Goal: Task Accomplishment & Management: Complete application form

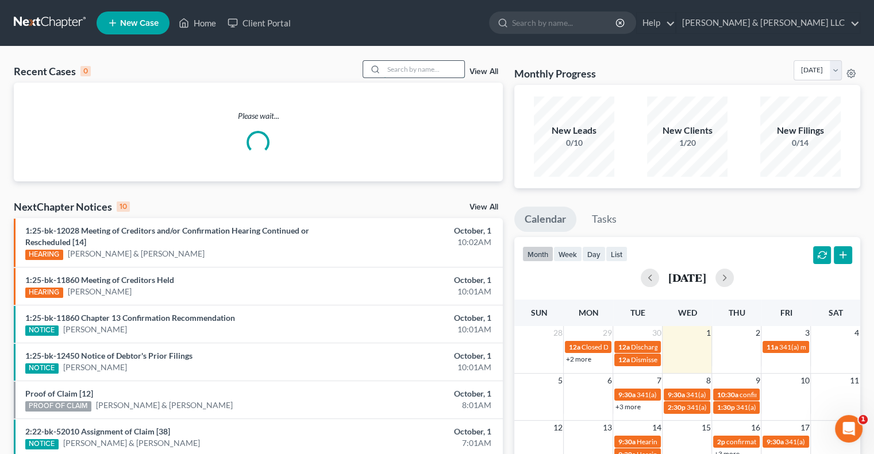
click at [421, 70] on input "search" at bounding box center [424, 69] width 80 height 17
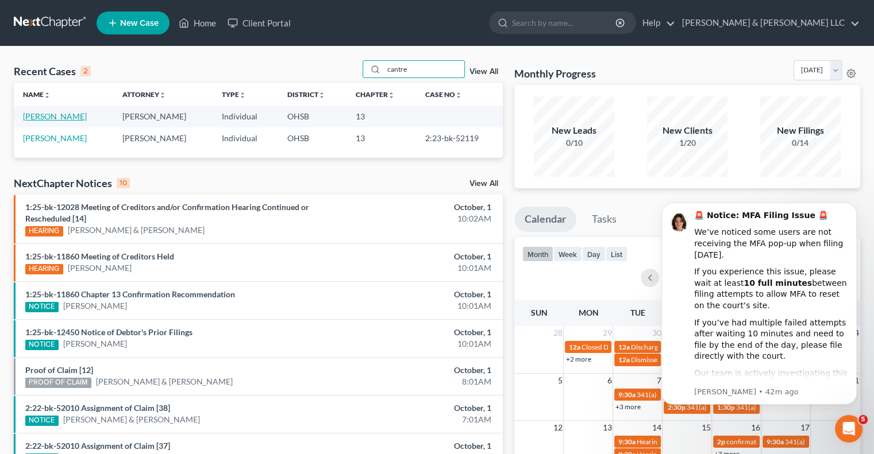
type input "cantre"
click at [49, 114] on link "[PERSON_NAME]" at bounding box center [55, 116] width 64 height 10
select select "4"
select select "6"
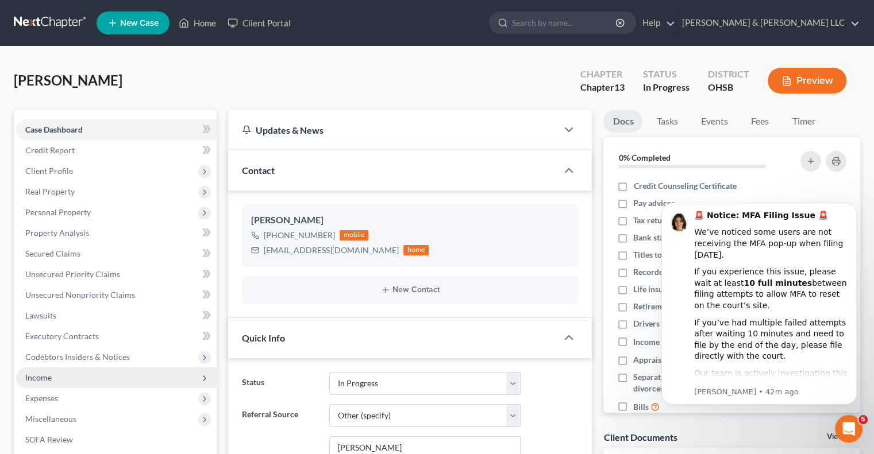
click at [55, 374] on span "Income" at bounding box center [116, 378] width 200 height 21
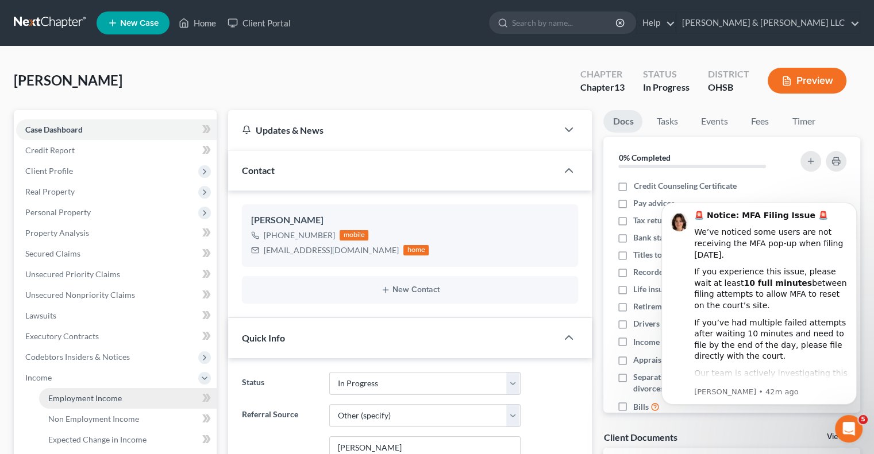
click at [118, 403] on link "Employment Income" at bounding box center [128, 398] width 178 height 21
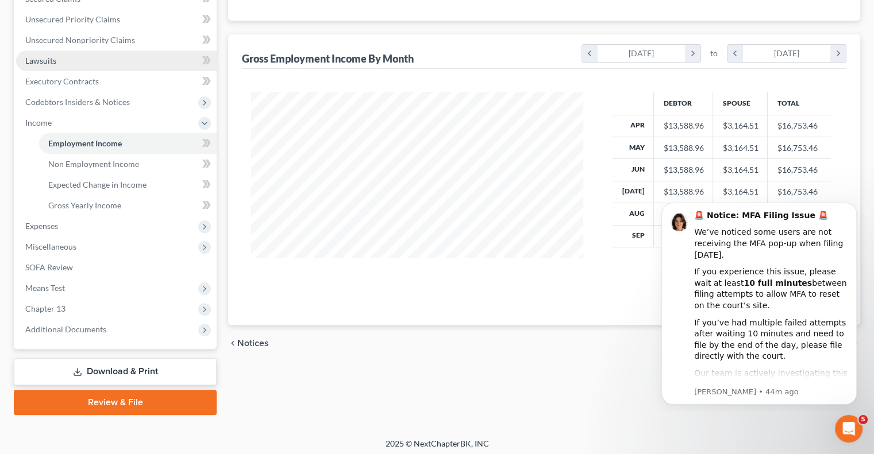
scroll to position [259, 0]
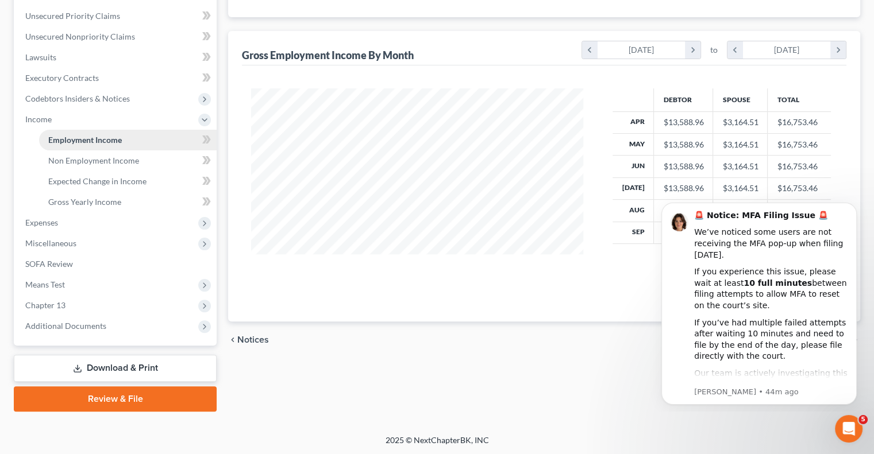
click at [92, 137] on span "Employment Income" at bounding box center [85, 140] width 74 height 10
click at [65, 232] on span "Expenses" at bounding box center [116, 223] width 200 height 21
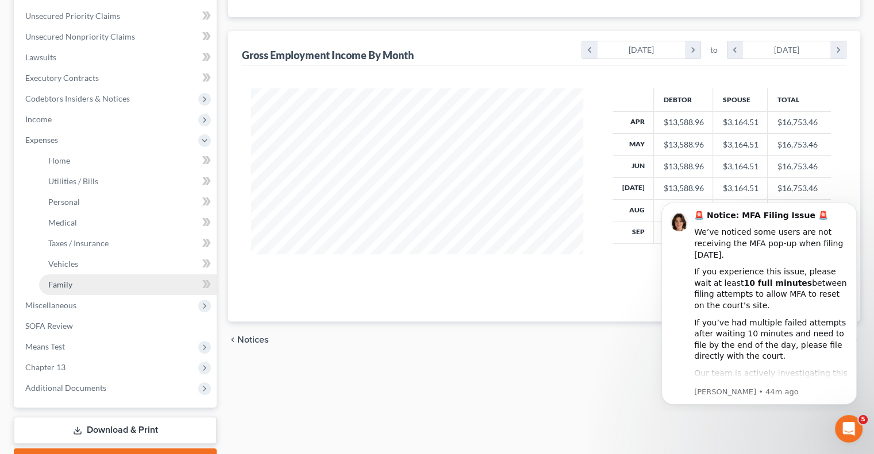
click at [78, 283] on link "Family" at bounding box center [128, 285] width 178 height 21
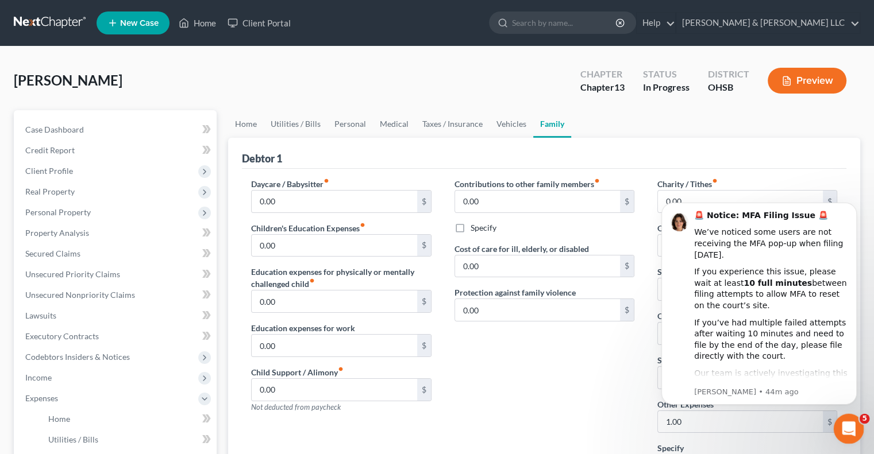
click at [850, 427] on icon "Open Intercom Messenger" at bounding box center [847, 427] width 19 height 19
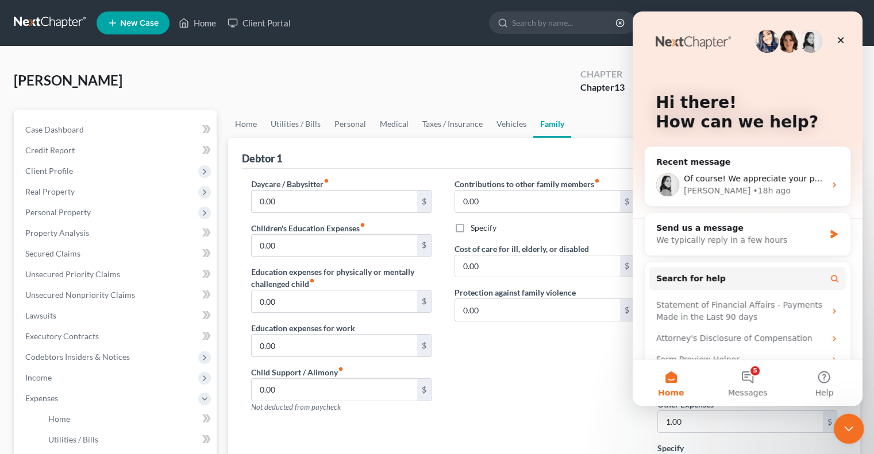
click at [840, 425] on icon "Close Intercom Messenger" at bounding box center [847, 428] width 14 height 14
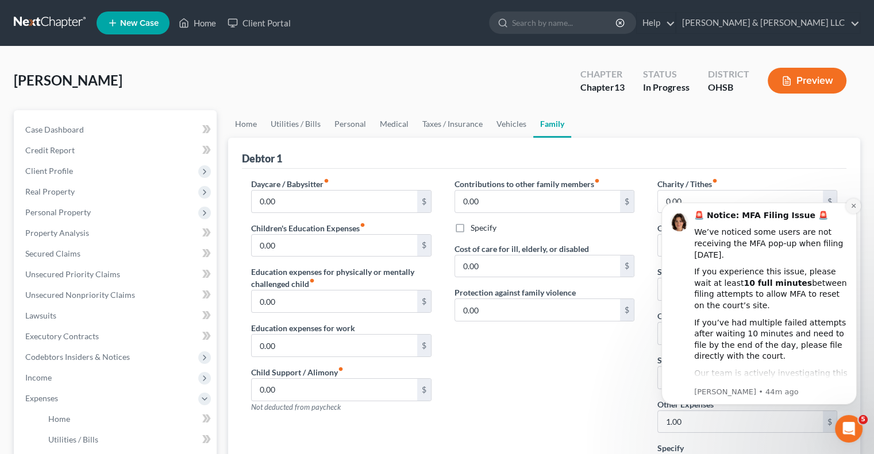
click at [852, 208] on icon "Dismiss notification" at bounding box center [853, 206] width 6 height 6
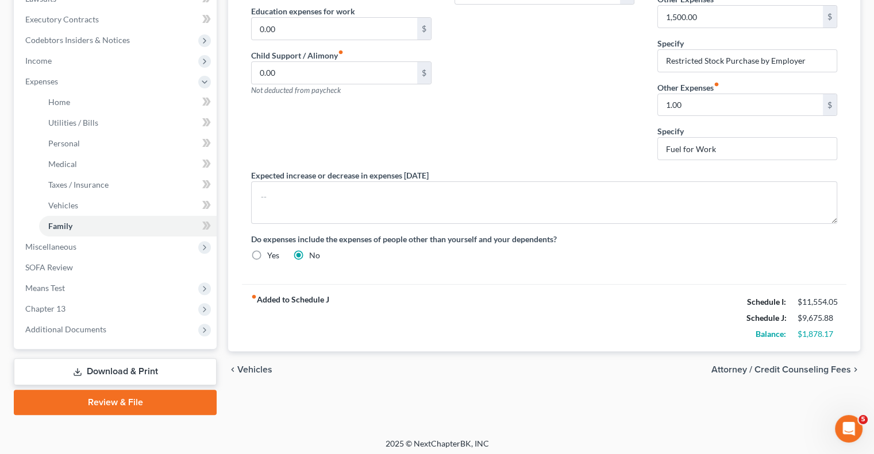
scroll to position [321, 0]
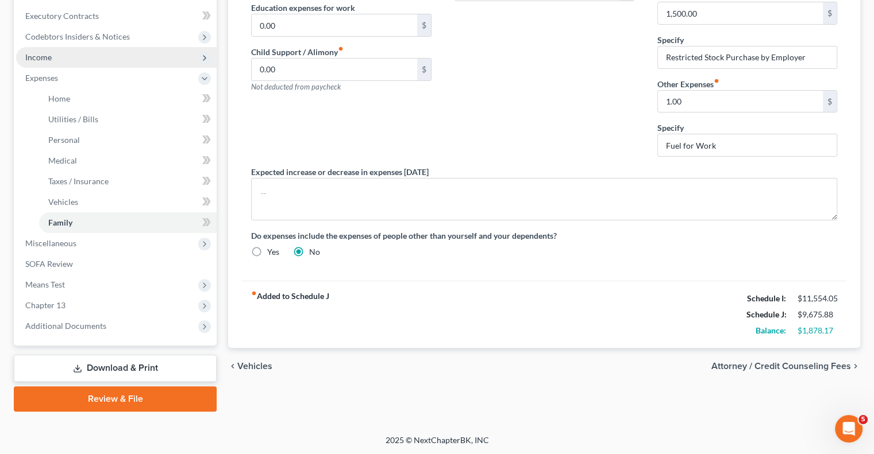
click at [51, 61] on span "Income" at bounding box center [116, 57] width 200 height 21
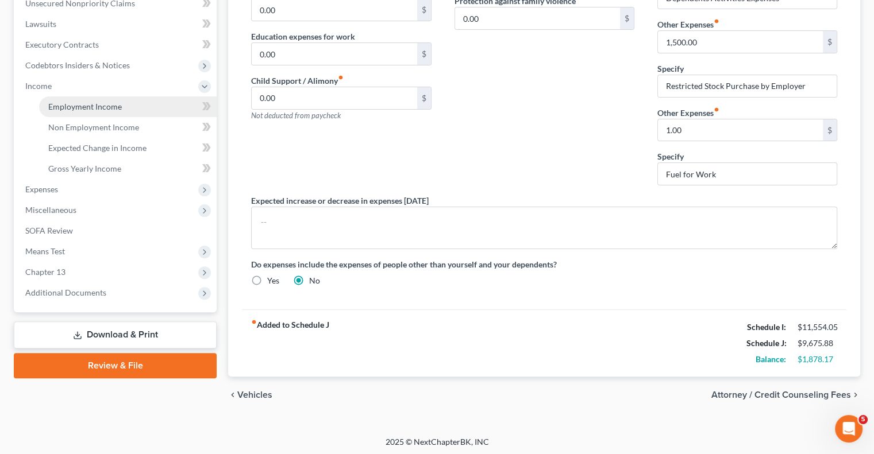
click at [79, 103] on span "Employment Income" at bounding box center [85, 107] width 74 height 10
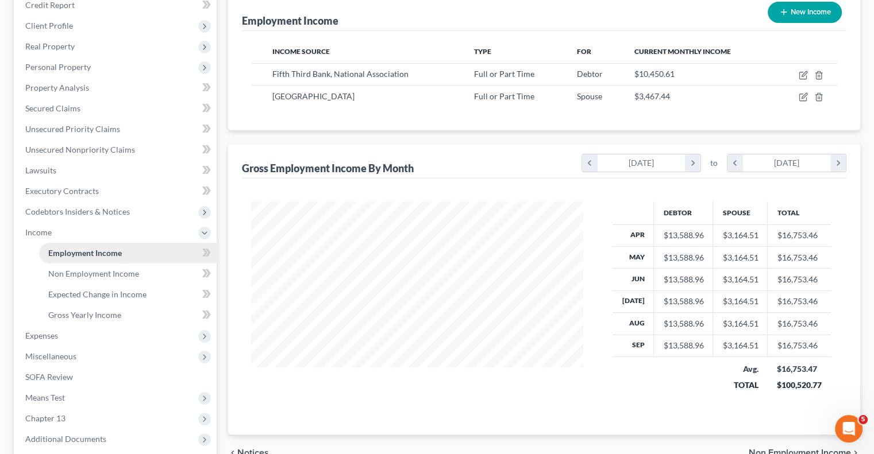
scroll to position [172, 0]
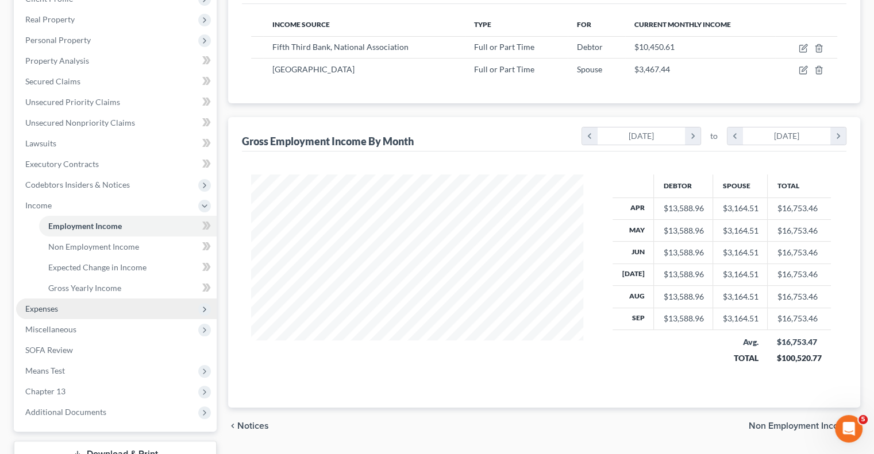
click at [83, 309] on span "Expenses" at bounding box center [116, 309] width 200 height 21
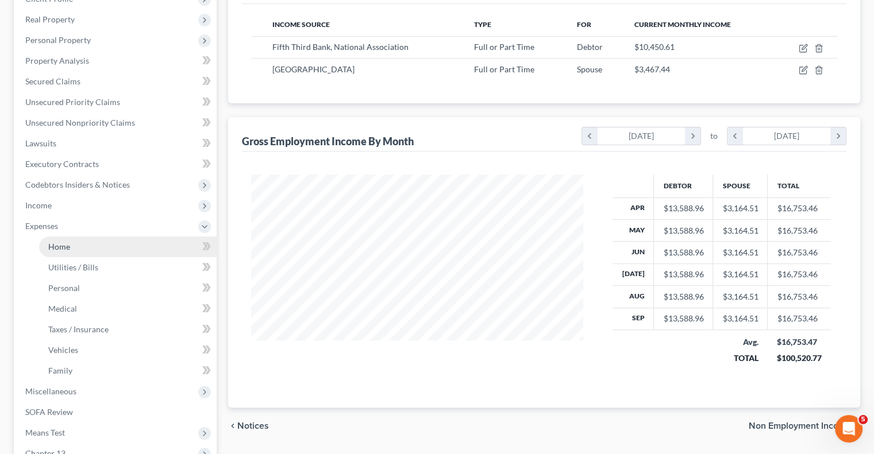
click at [61, 250] on span "Home" at bounding box center [59, 247] width 22 height 10
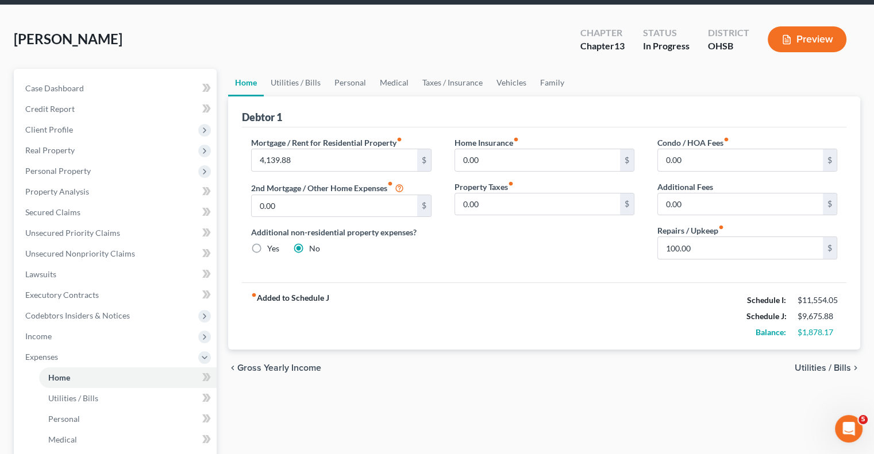
scroll to position [115, 0]
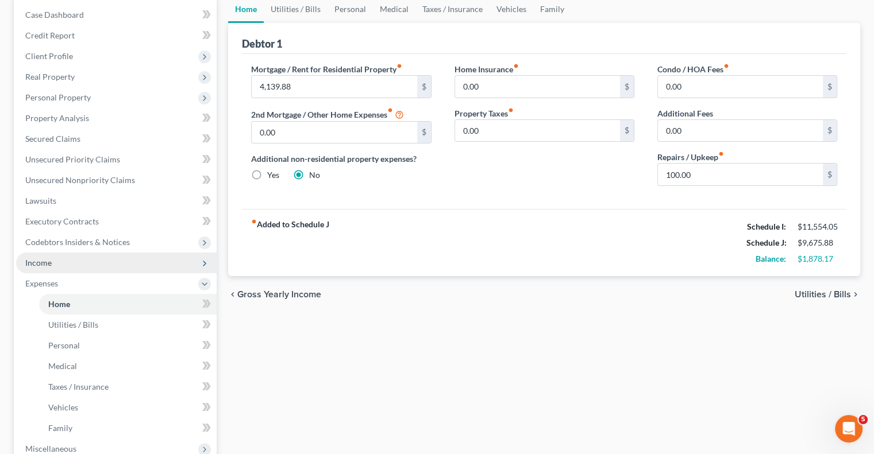
click at [86, 259] on span "Income" at bounding box center [116, 263] width 200 height 21
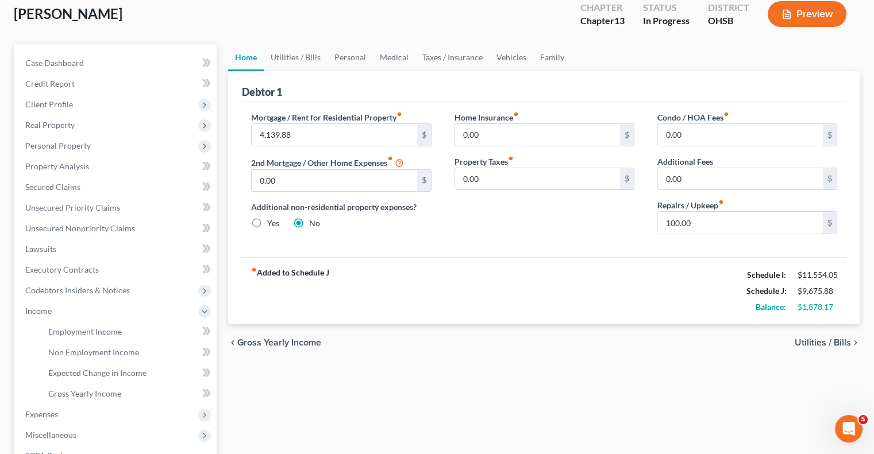
scroll to position [0, 0]
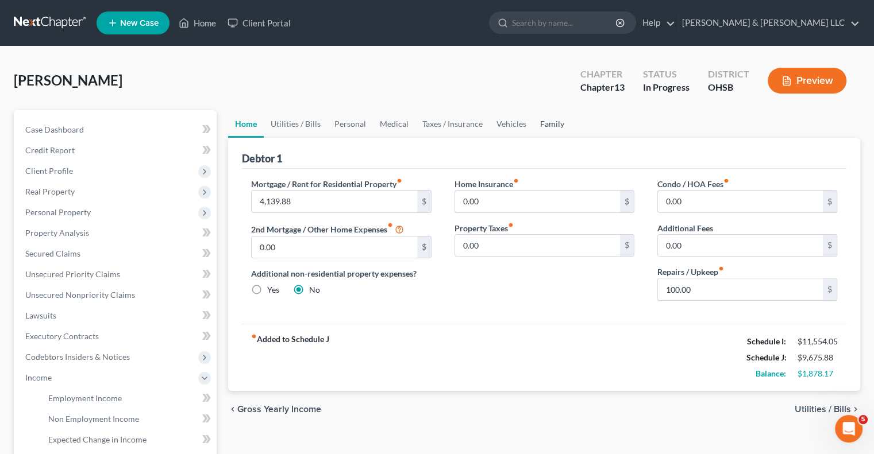
click at [547, 121] on link "Family" at bounding box center [552, 124] width 38 height 28
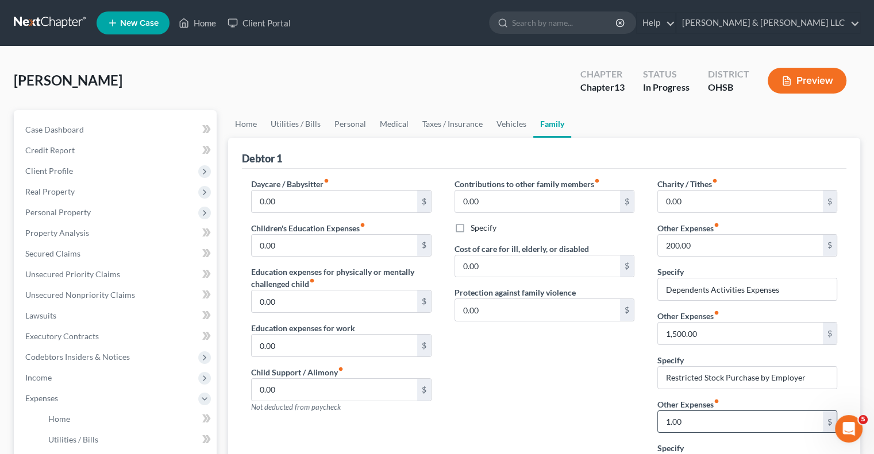
click at [691, 415] on input "1.00" at bounding box center [740, 422] width 165 height 22
click at [694, 415] on input "1.00" at bounding box center [740, 422] width 165 height 22
type input "1"
type input "300"
click at [696, 378] on input "Restricted Stock Purchase by Employer" at bounding box center [747, 378] width 179 height 22
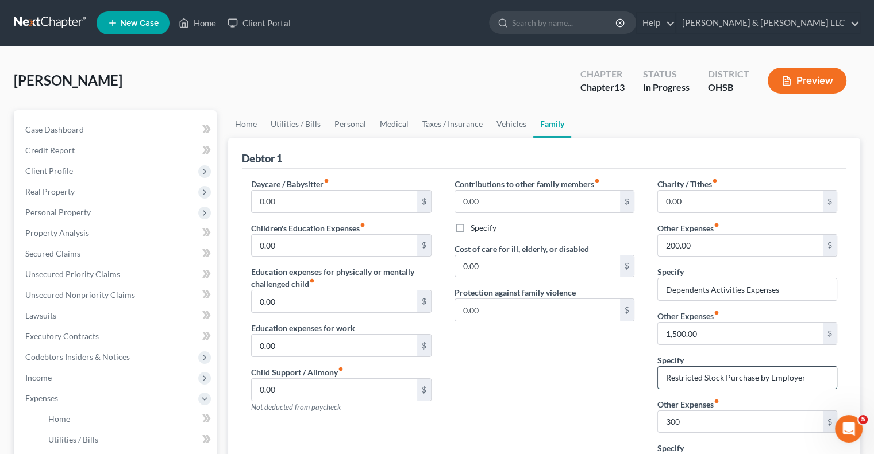
click at [692, 374] on input "Restricted Stock Purchase by Employer" at bounding box center [747, 378] width 179 height 22
click at [708, 337] on input "1,500.00" at bounding box center [740, 334] width 165 height 22
click at [506, 129] on link "Vehicles" at bounding box center [511, 124] width 44 height 28
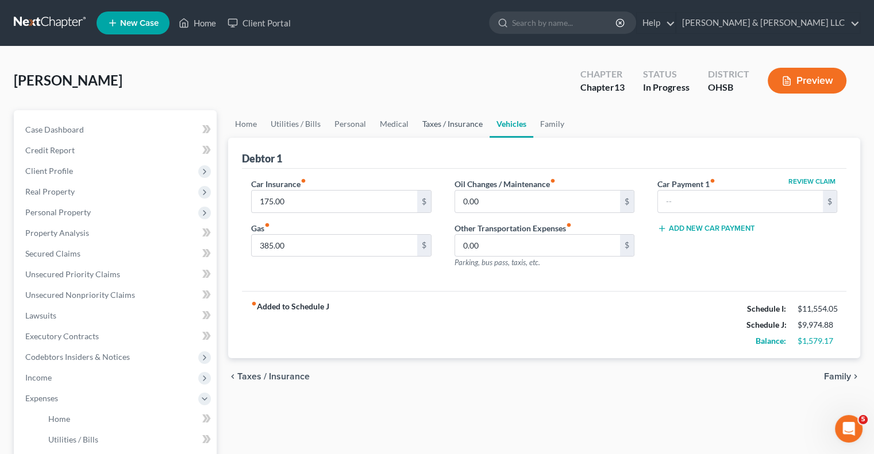
click at [438, 121] on link "Taxes / Insurance" at bounding box center [452, 124] width 74 height 28
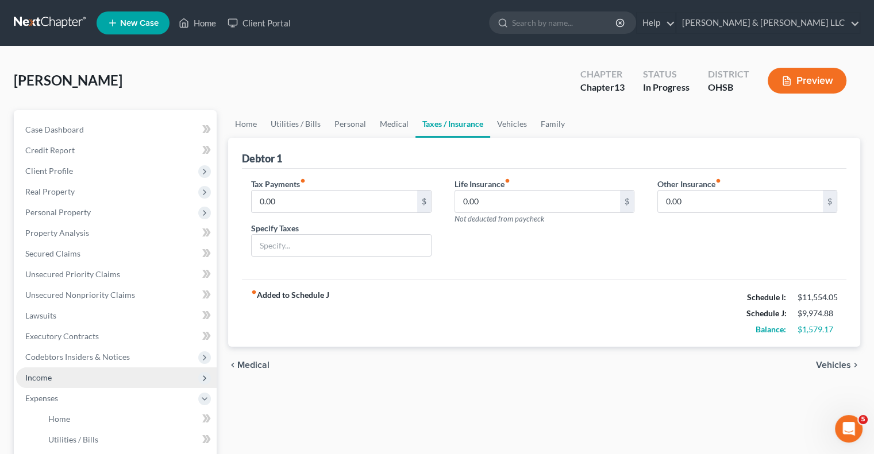
click at [81, 375] on span "Income" at bounding box center [116, 378] width 200 height 21
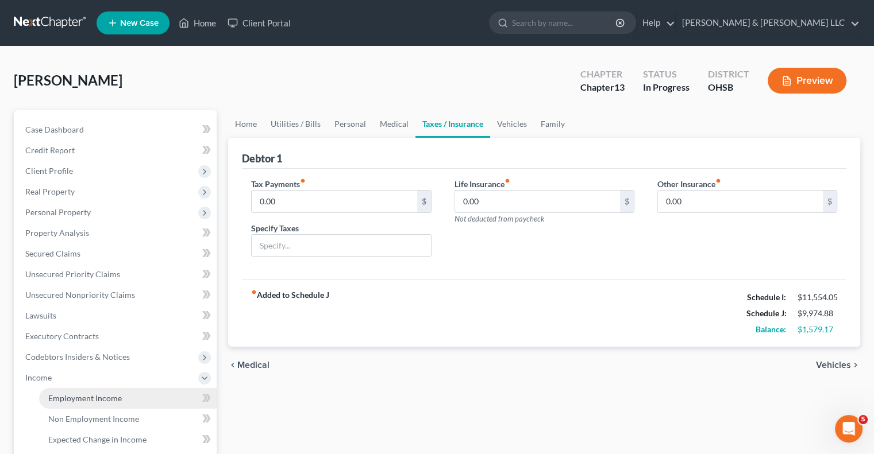
click at [89, 400] on span "Employment Income" at bounding box center [85, 399] width 74 height 10
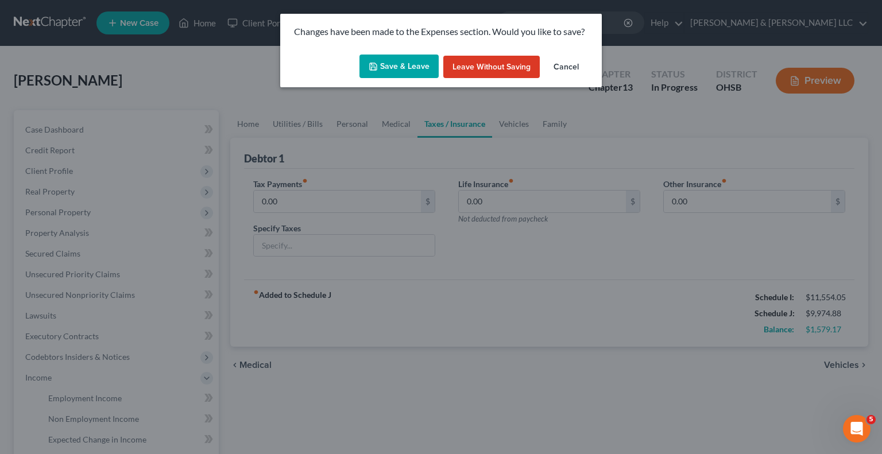
click at [400, 70] on button "Save & Leave" at bounding box center [399, 67] width 79 height 24
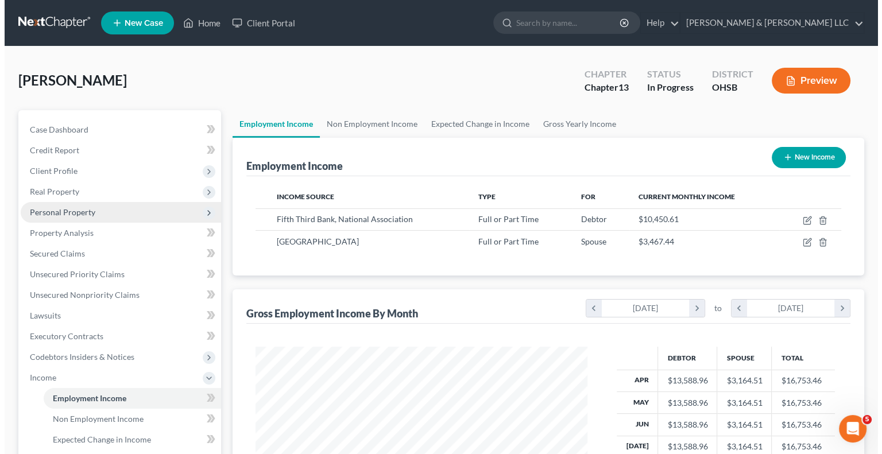
scroll to position [205, 354]
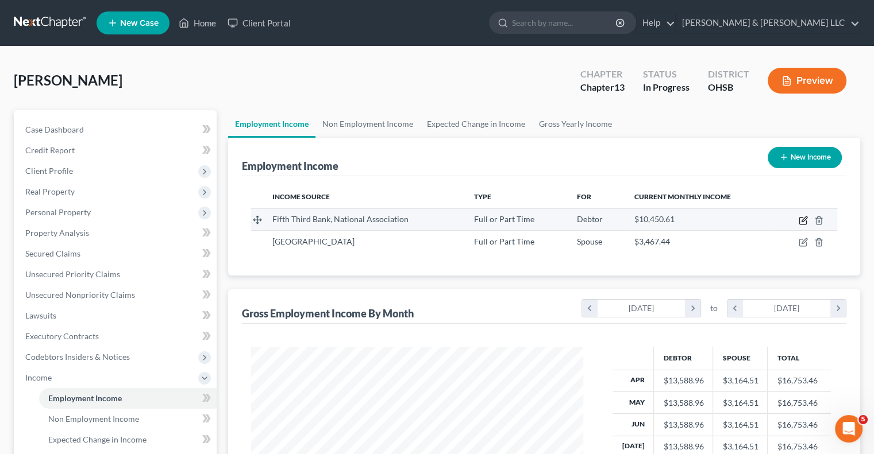
click at [801, 222] on icon "button" at bounding box center [803, 220] width 9 height 9
select select "0"
select select "36"
select select "2"
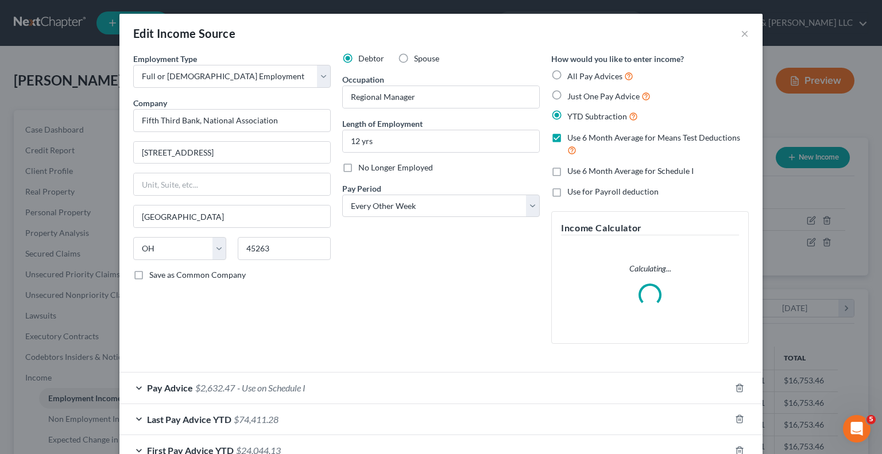
scroll to position [74, 0]
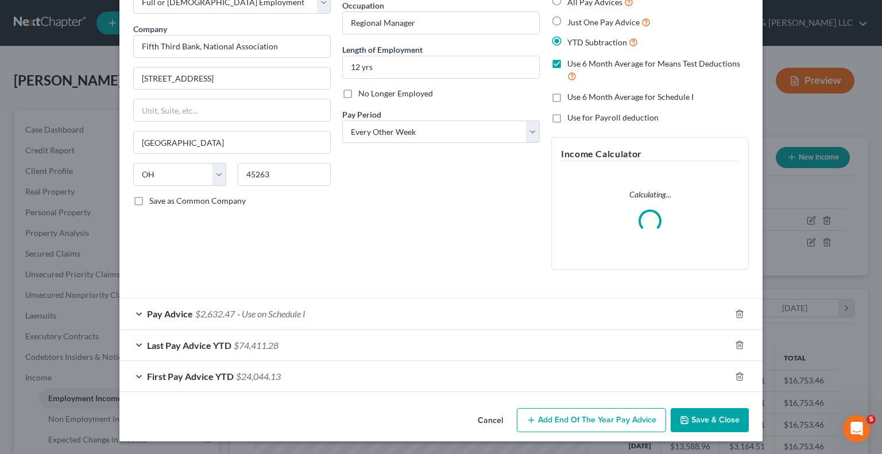
click at [136, 313] on div "Pay Advice $2,632.47 - Use on Schedule I" at bounding box center [424, 314] width 611 height 30
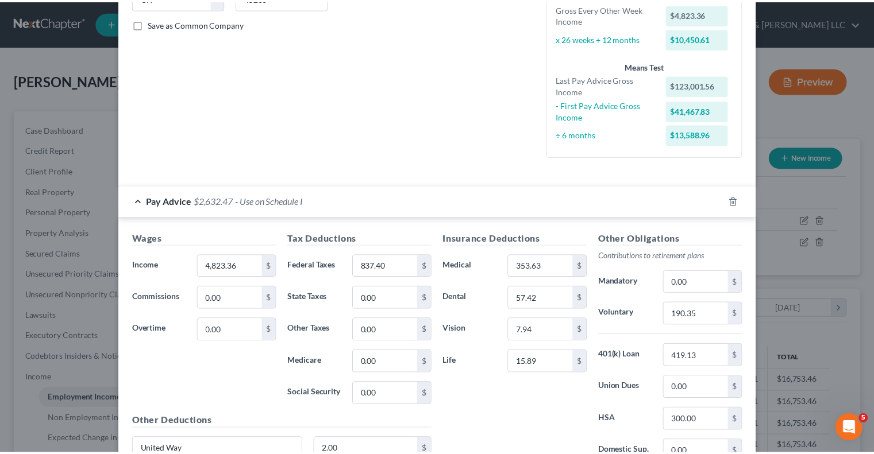
scroll to position [450, 0]
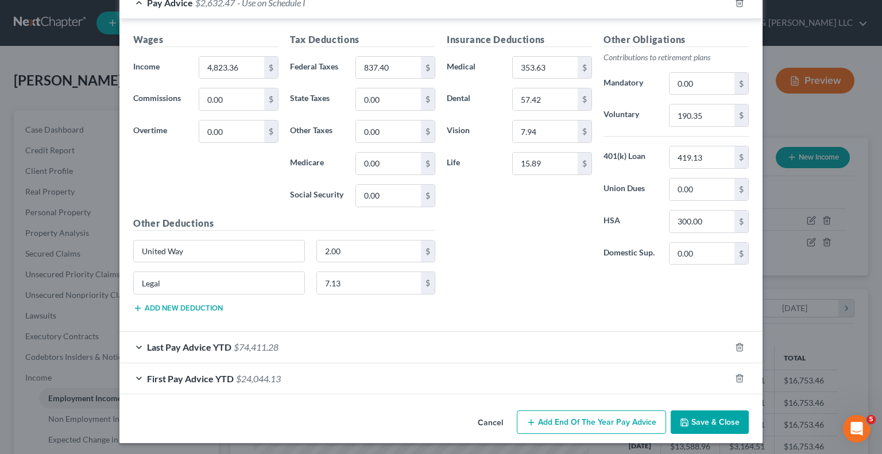
click at [700, 417] on button "Save & Close" at bounding box center [710, 423] width 78 height 24
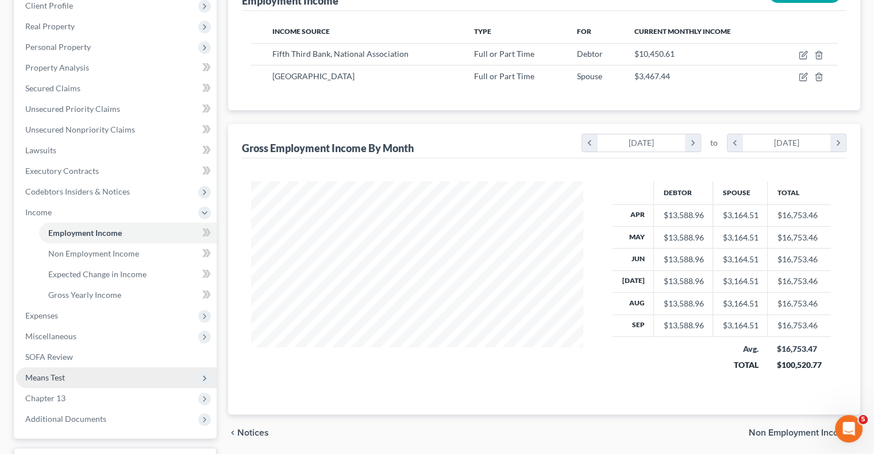
scroll to position [172, 0]
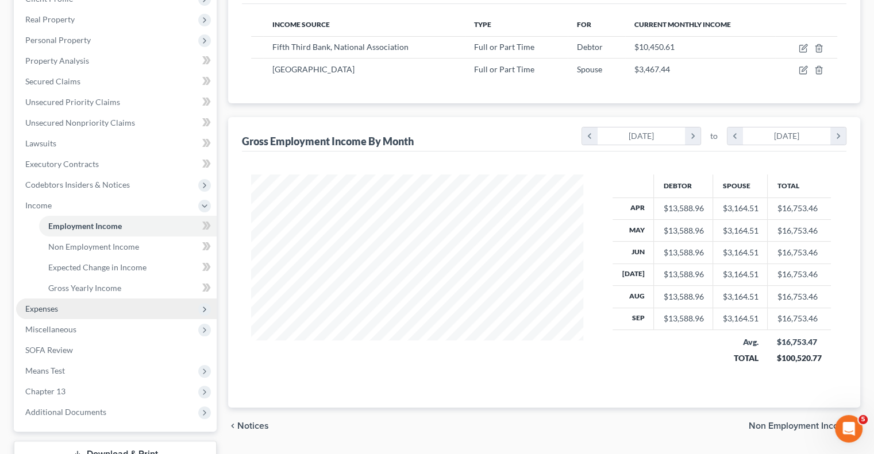
click at [48, 314] on span "Expenses" at bounding box center [116, 309] width 200 height 21
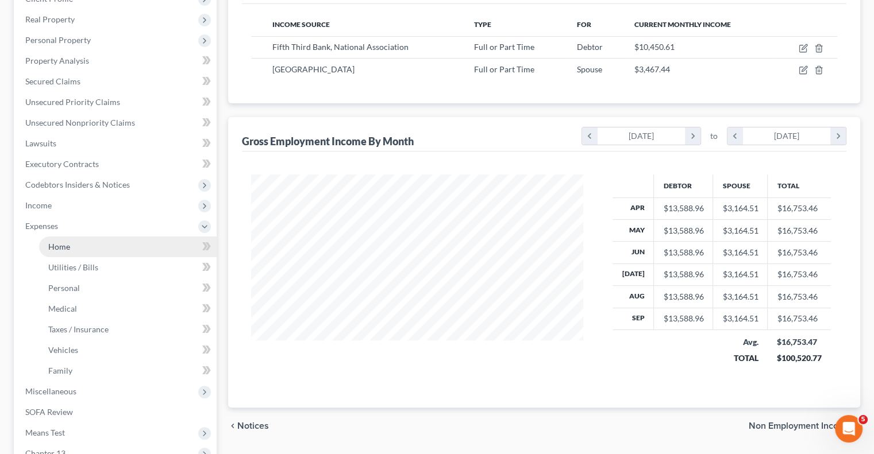
click at [72, 253] on link "Home" at bounding box center [128, 247] width 178 height 21
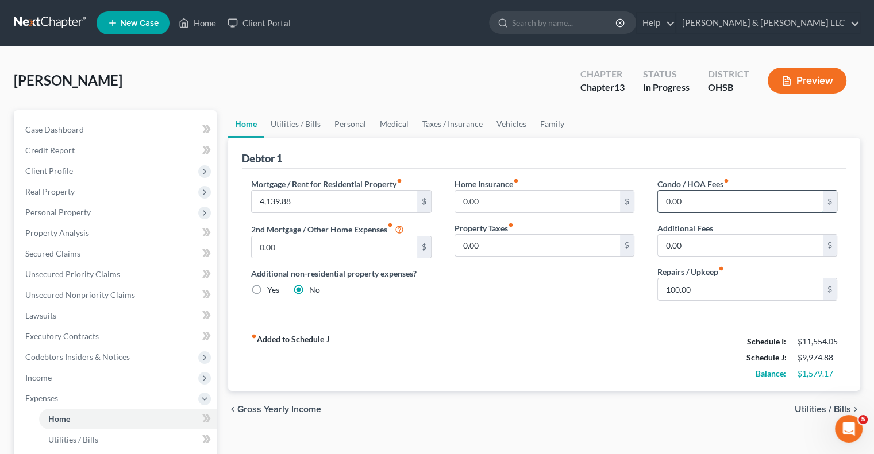
click at [763, 195] on input "0.00" at bounding box center [740, 202] width 165 height 22
type input "10"
click at [288, 125] on link "Utilities / Bills" at bounding box center [296, 124] width 64 height 28
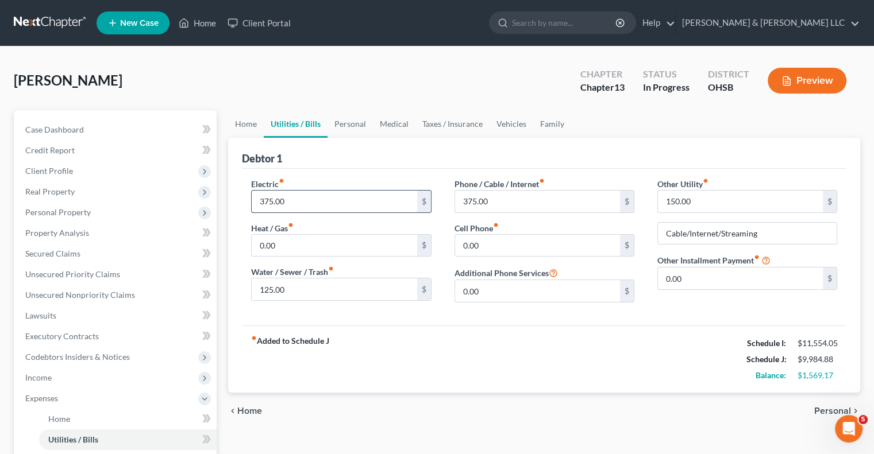
click at [308, 205] on input "375.00" at bounding box center [334, 202] width 165 height 22
type input "425"
click at [308, 291] on input "125.00" at bounding box center [334, 290] width 165 height 22
click at [349, 125] on link "Personal" at bounding box center [349, 124] width 45 height 28
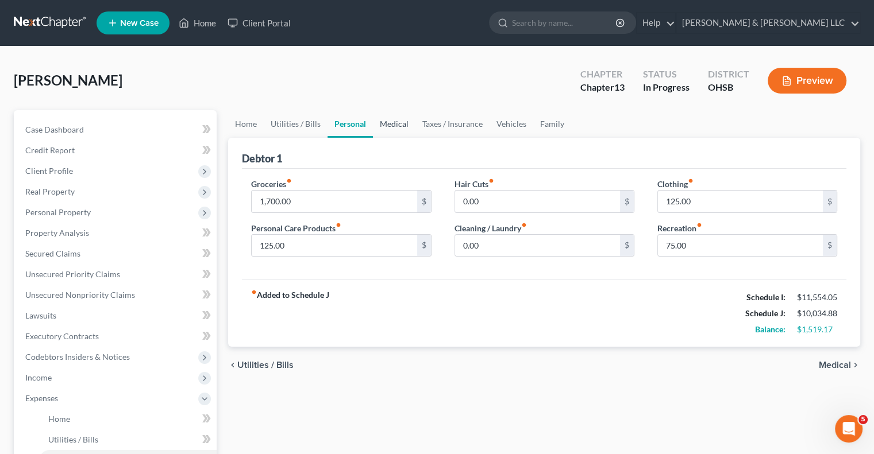
click at [393, 125] on link "Medical" at bounding box center [394, 124] width 43 height 28
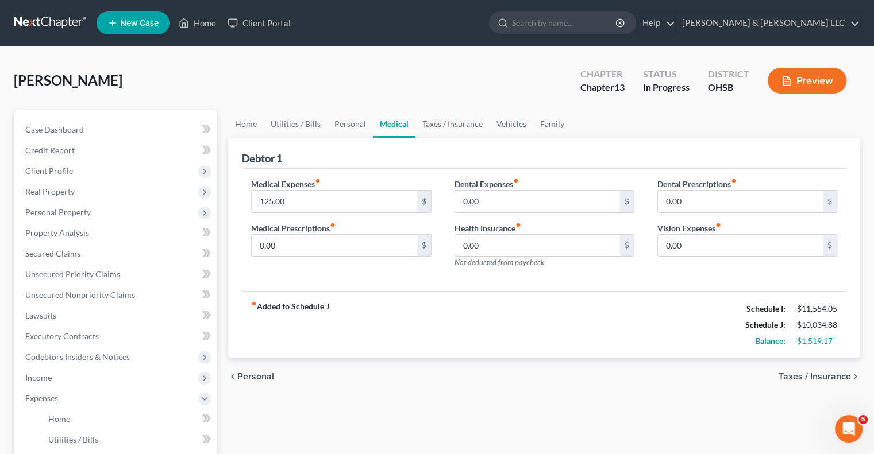
click at [314, 389] on div "chevron_left Personal Taxes / Insurance chevron_right" at bounding box center [544, 376] width 632 height 37
click at [446, 120] on link "Taxes / Insurance" at bounding box center [452, 124] width 74 height 28
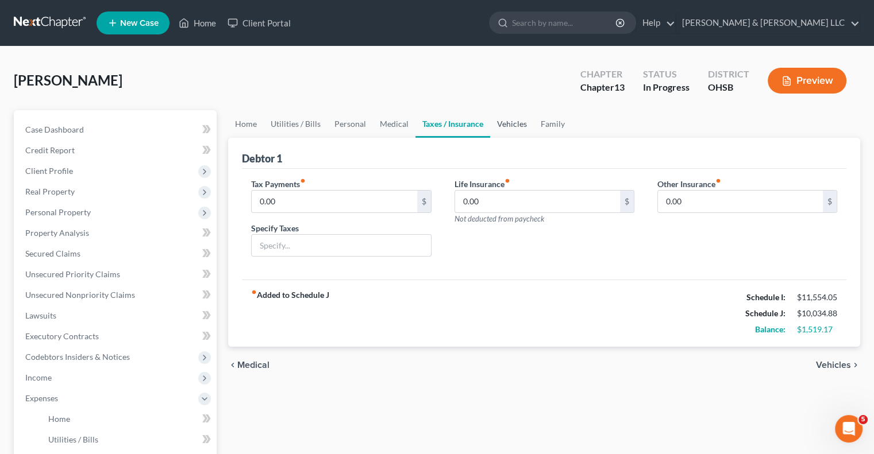
click at [503, 128] on link "Vehicles" at bounding box center [512, 124] width 44 height 28
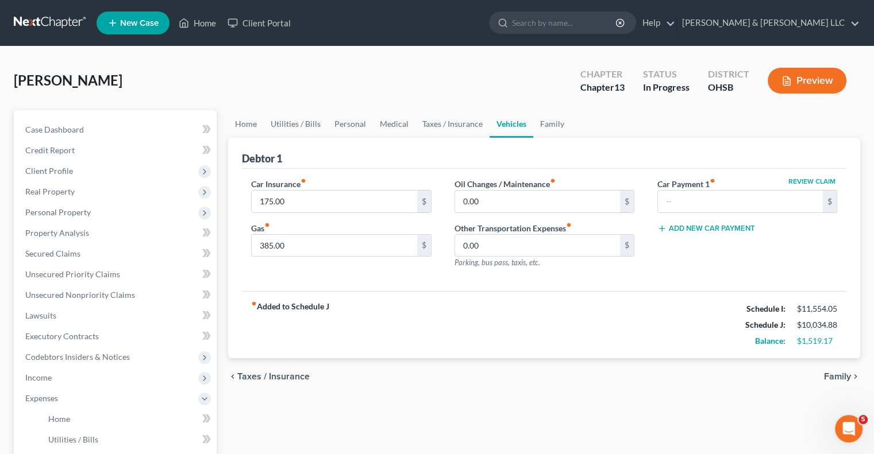
click at [522, 396] on div "Home Utilities / Bills Personal Medical Taxes / Insurance Vehicles Family Debto…" at bounding box center [543, 421] width 643 height 622
click at [442, 126] on link "Taxes / Insurance" at bounding box center [452, 124] width 74 height 28
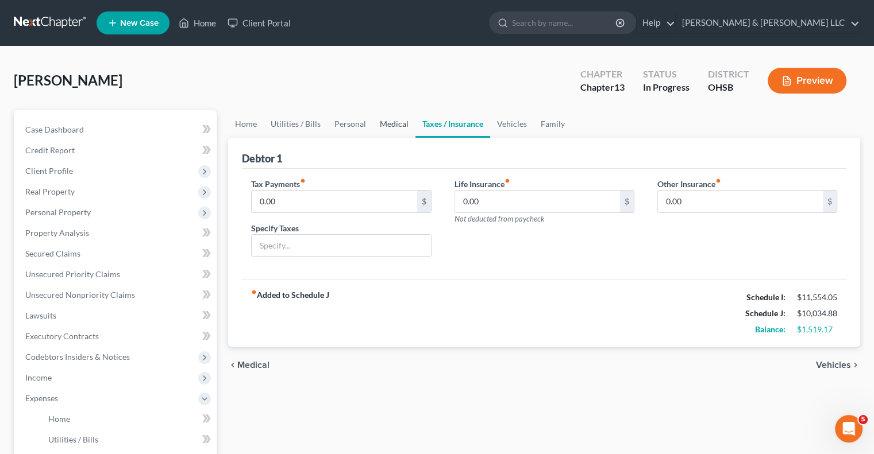
click at [386, 125] on link "Medical" at bounding box center [394, 124] width 43 height 28
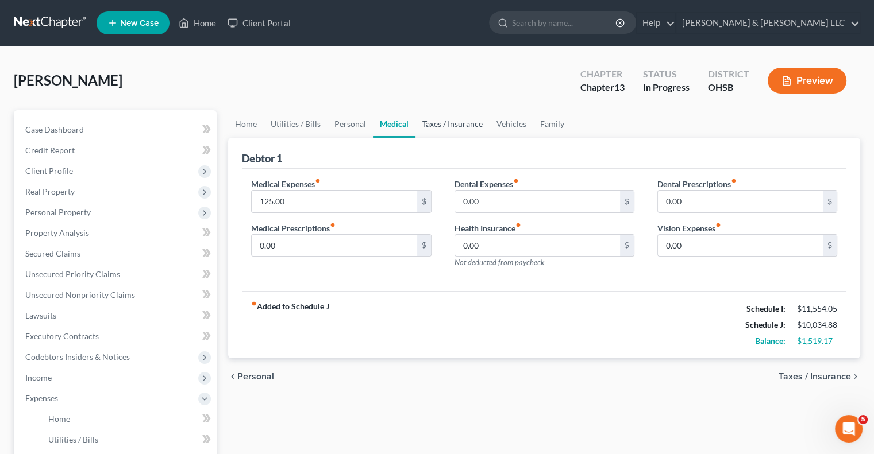
click at [466, 131] on link "Taxes / Insurance" at bounding box center [452, 124] width 74 height 28
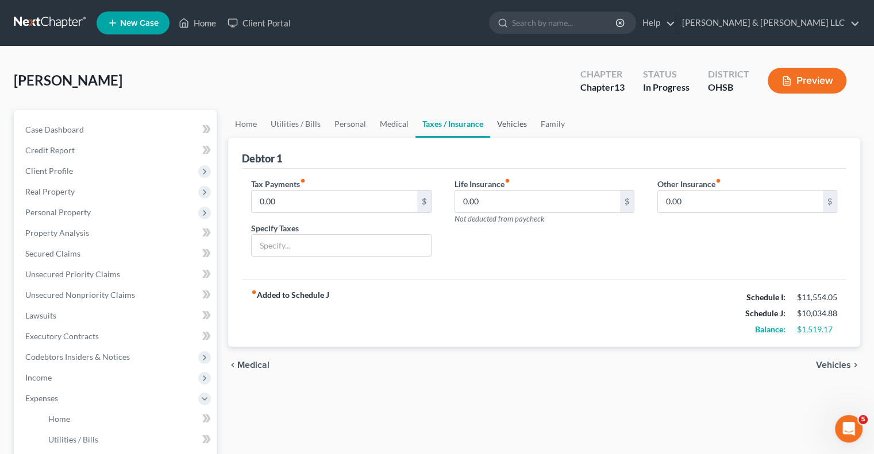
click at [515, 122] on link "Vehicles" at bounding box center [512, 124] width 44 height 28
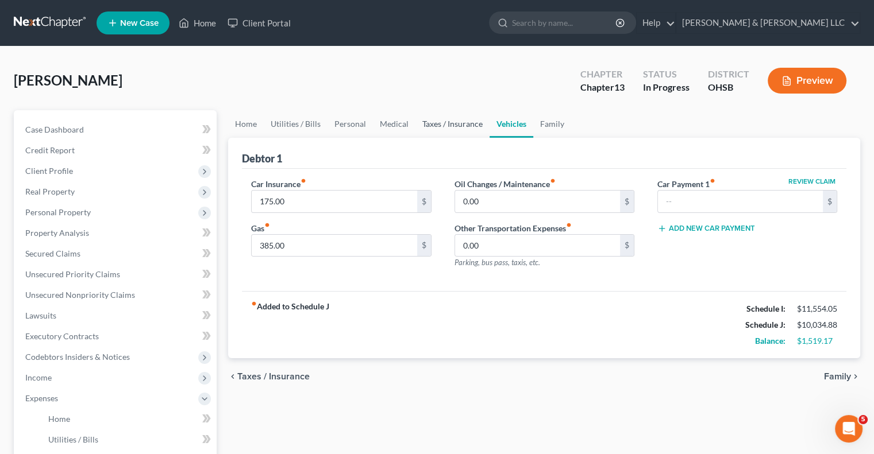
click at [449, 129] on link "Taxes / Insurance" at bounding box center [452, 124] width 74 height 28
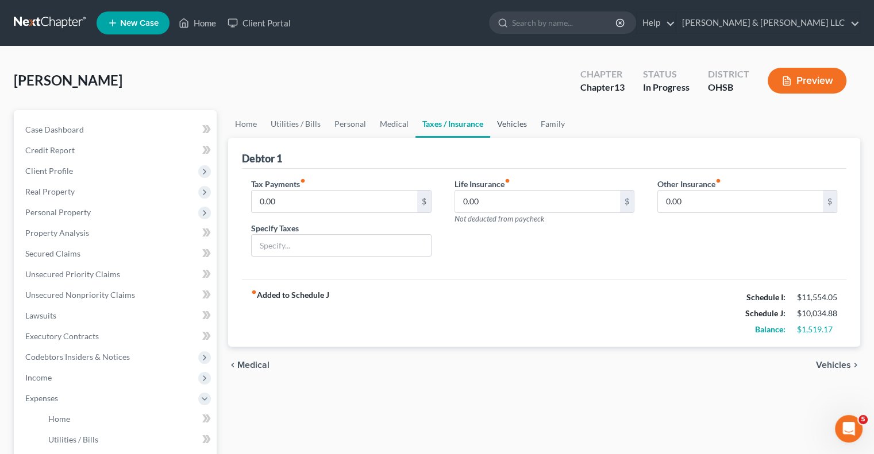
click at [499, 127] on link "Vehicles" at bounding box center [512, 124] width 44 height 28
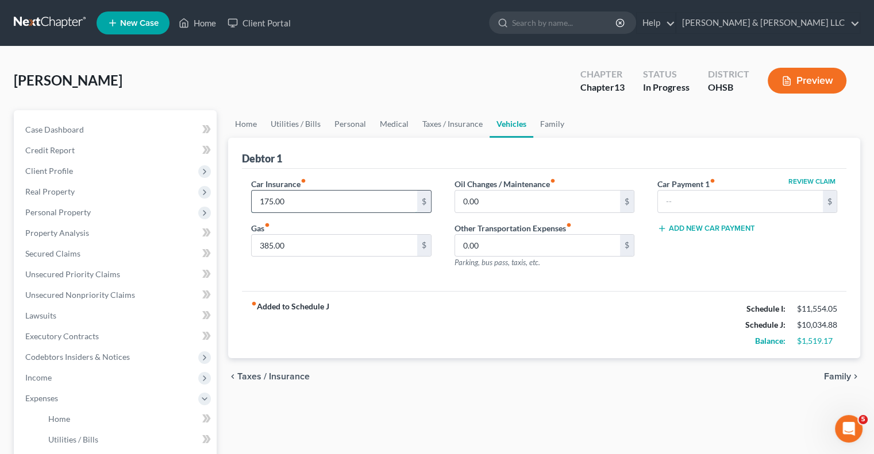
click at [334, 205] on input "175.00" at bounding box center [334, 202] width 165 height 22
type input "420"
click at [306, 246] on input "385.00" at bounding box center [334, 246] width 165 height 22
click at [547, 131] on link "Family" at bounding box center [552, 124] width 38 height 28
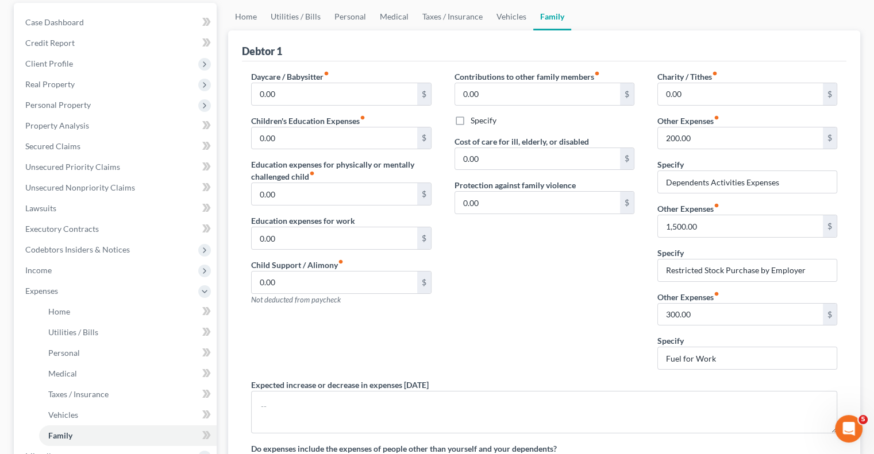
scroll to position [115, 0]
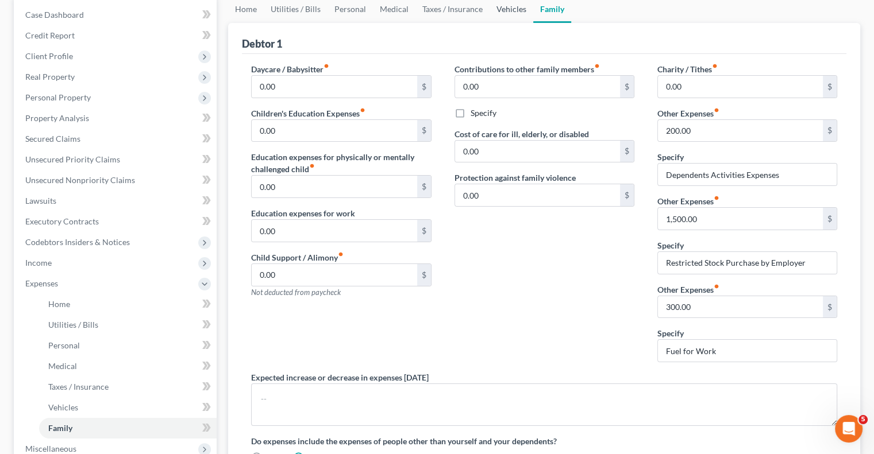
click at [502, 9] on link "Vehicles" at bounding box center [511, 9] width 44 height 28
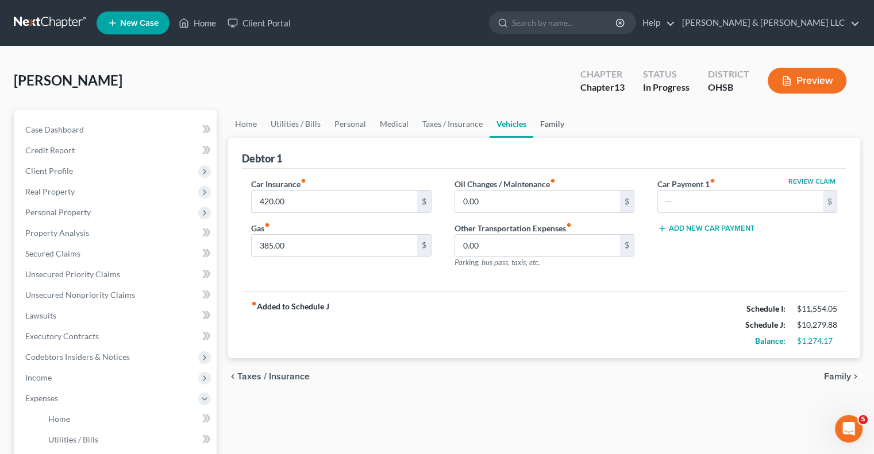
click at [545, 128] on link "Family" at bounding box center [552, 124] width 38 height 28
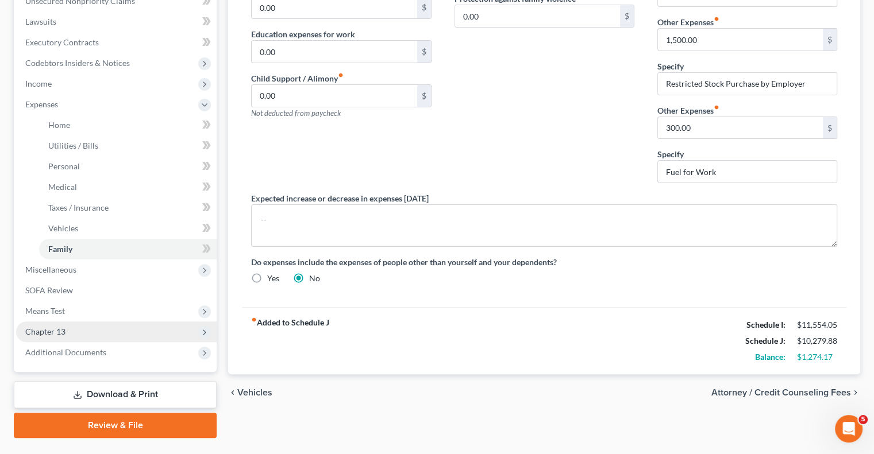
scroll to position [321, 0]
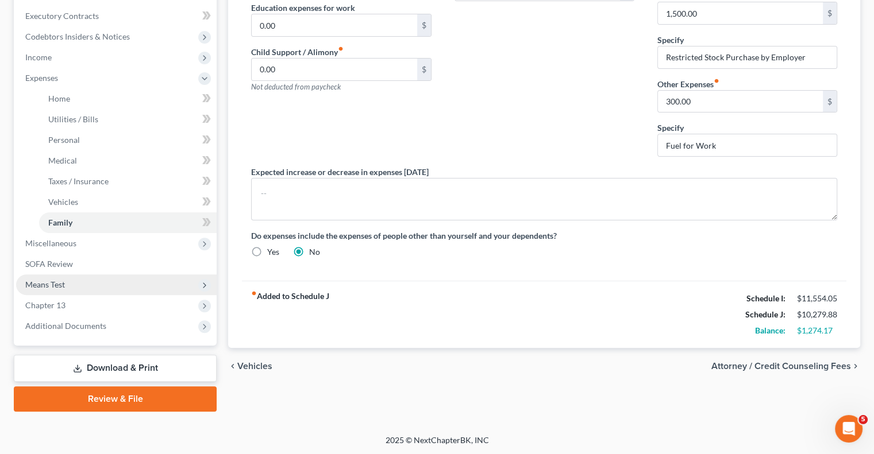
click at [60, 281] on span "Means Test" at bounding box center [45, 285] width 40 height 10
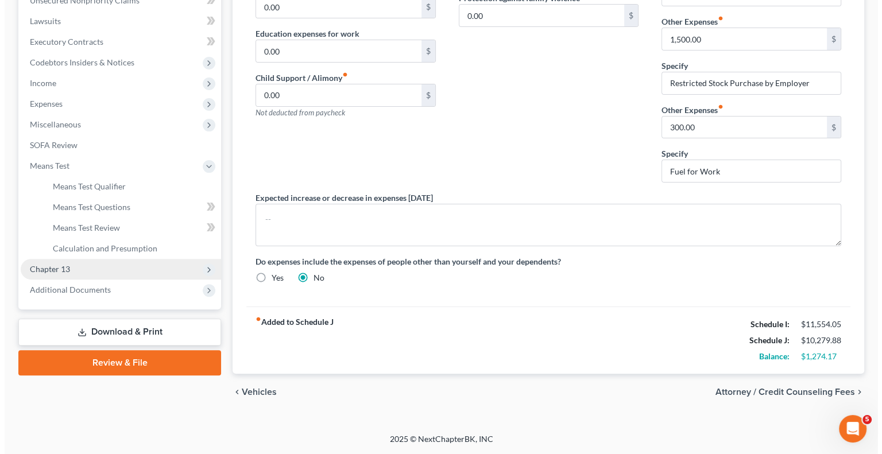
scroll to position [292, 0]
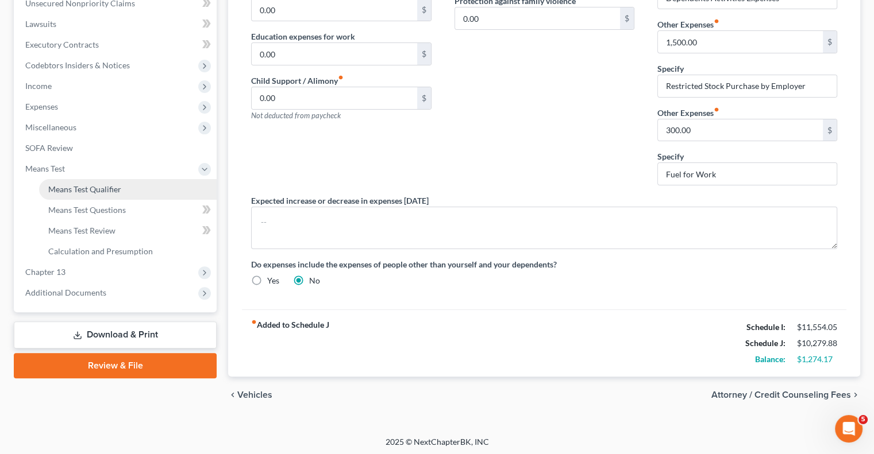
click at [105, 190] on span "Means Test Qualifier" at bounding box center [84, 189] width 73 height 10
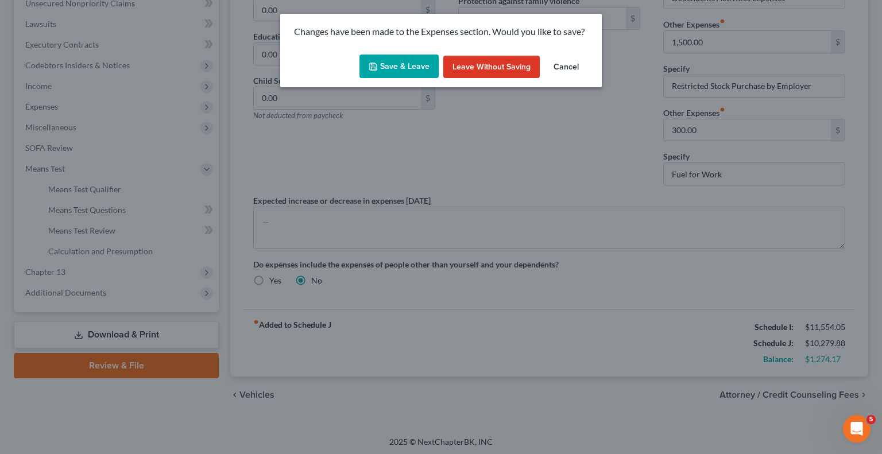
click at [373, 67] on polyline "button" at bounding box center [374, 68] width 4 height 3
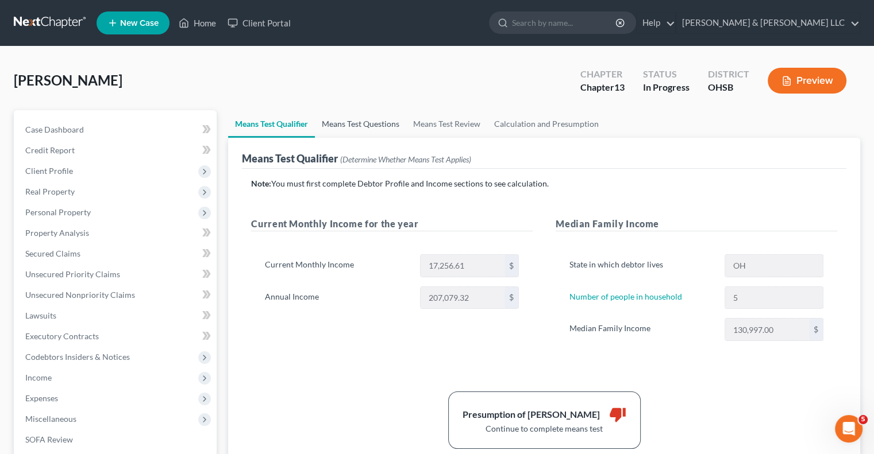
click at [364, 126] on link "Means Test Questions" at bounding box center [360, 124] width 91 height 28
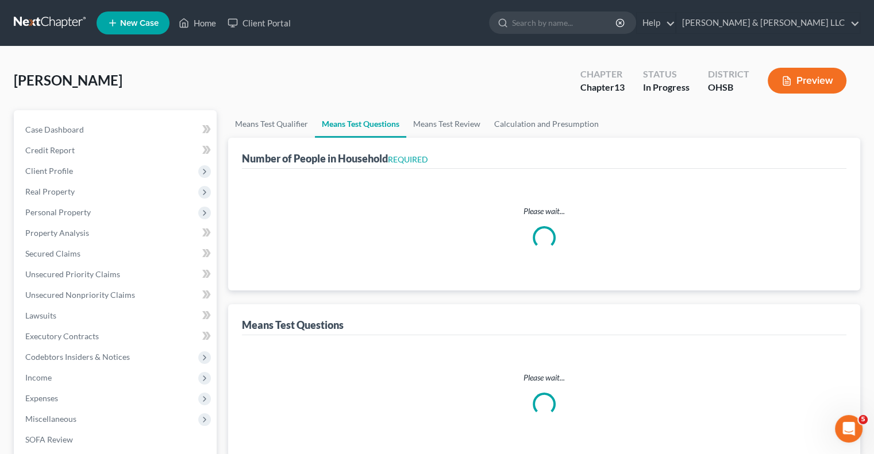
select select "0"
select select "60"
select select "1"
select select "60"
select select "0"
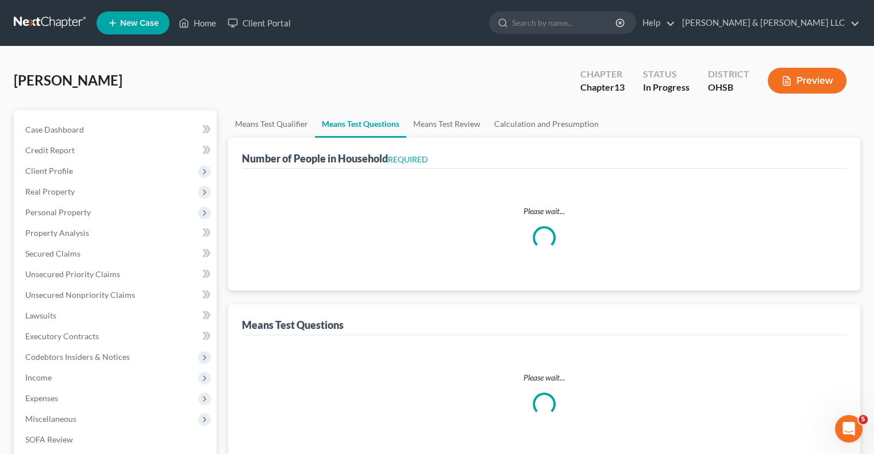
select select "60"
select select "5"
select select "3"
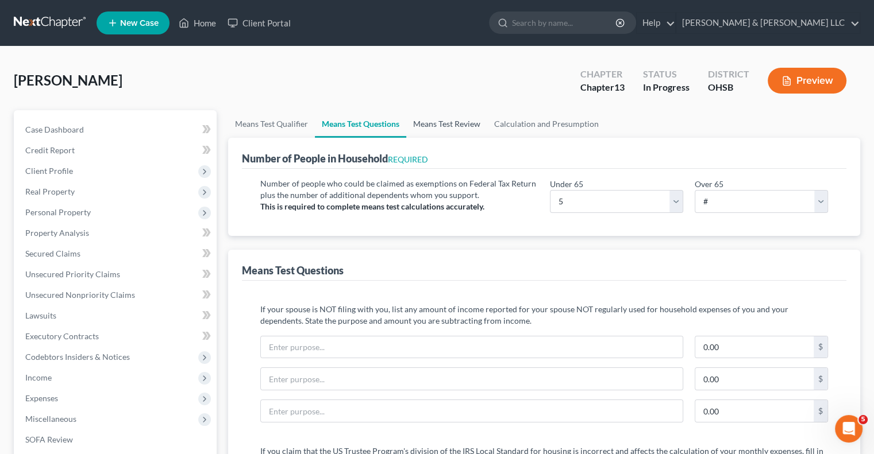
click at [434, 121] on link "Means Test Review" at bounding box center [446, 124] width 81 height 28
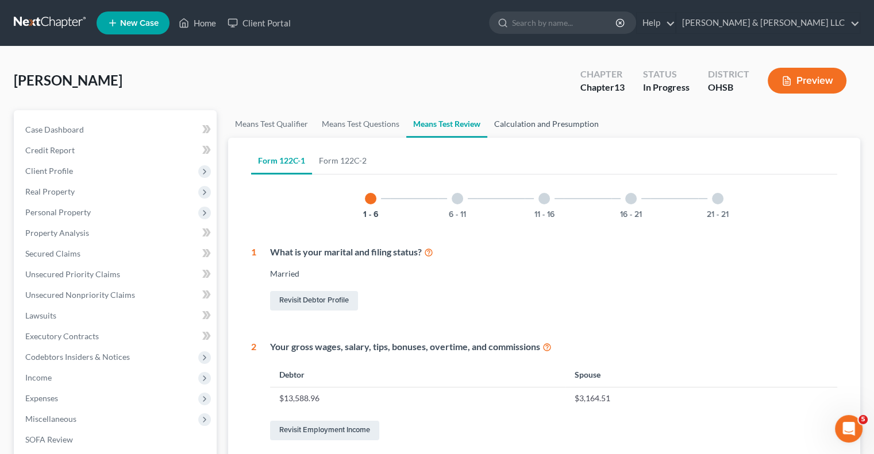
click at [529, 121] on link "Calculation and Presumption" at bounding box center [546, 124] width 118 height 28
